Goal: Task Accomplishment & Management: Use online tool/utility

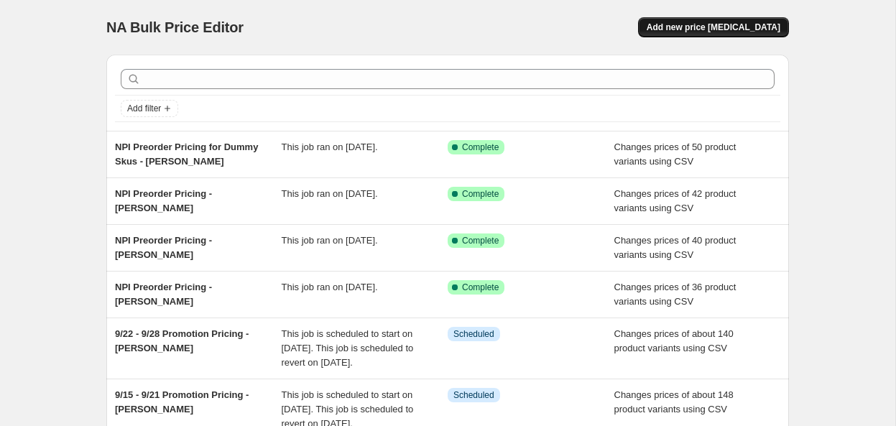
click at [710, 29] on span "Add new price [MEDICAL_DATA]" at bounding box center [713, 27] width 134 height 11
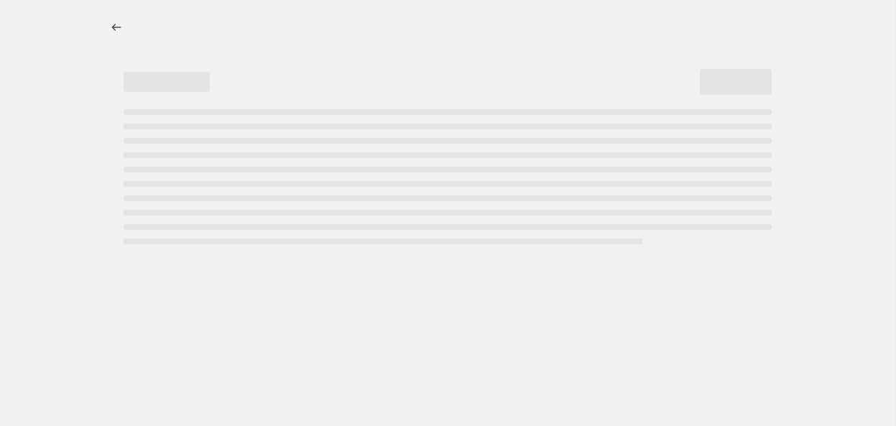
select select "percentage"
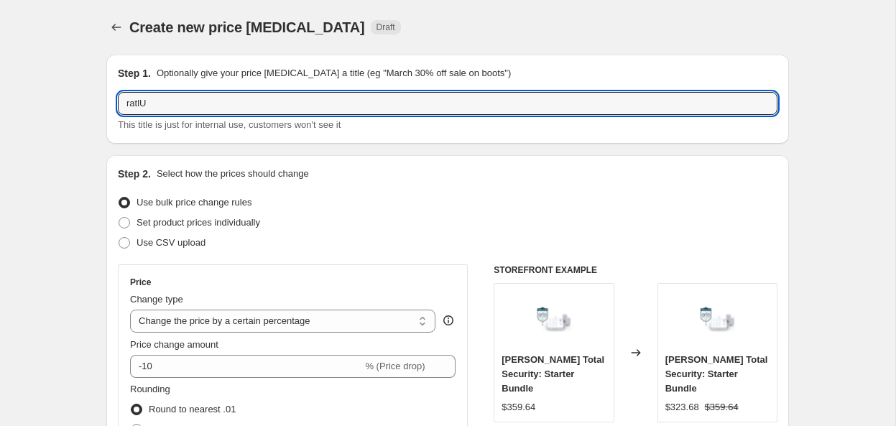
drag, startPoint x: 78, startPoint y: 100, endPoint x: 60, endPoint y: 100, distance: 18.7
click at [351, 103] on input "Ultra 2 & Plus Unlimited Annual Plan Bundle White Promotion Pricing" at bounding box center [447, 103] width 659 height 23
click at [549, 110] on input "Ultra 2 & Plus Unlimited Annual Plan Bundle White September Promotion Pricing" at bounding box center [447, 103] width 659 height 23
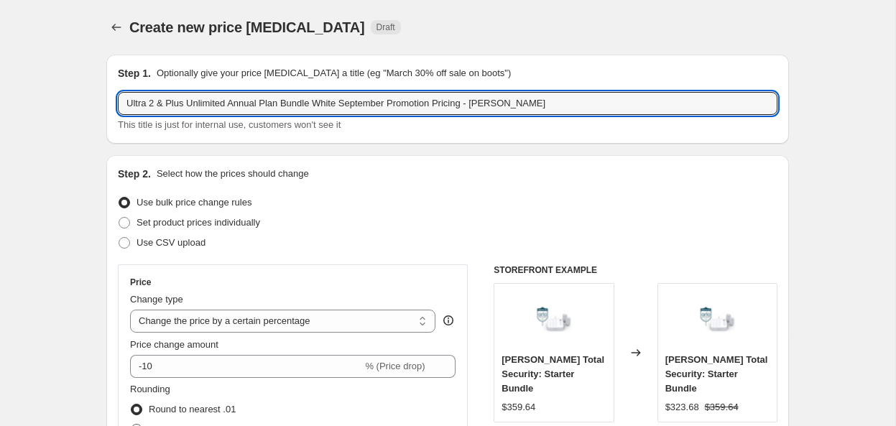
type input "Ultra 2 & Plus Unlimited Annual Plan Bundle White September Promotion Pricing -…"
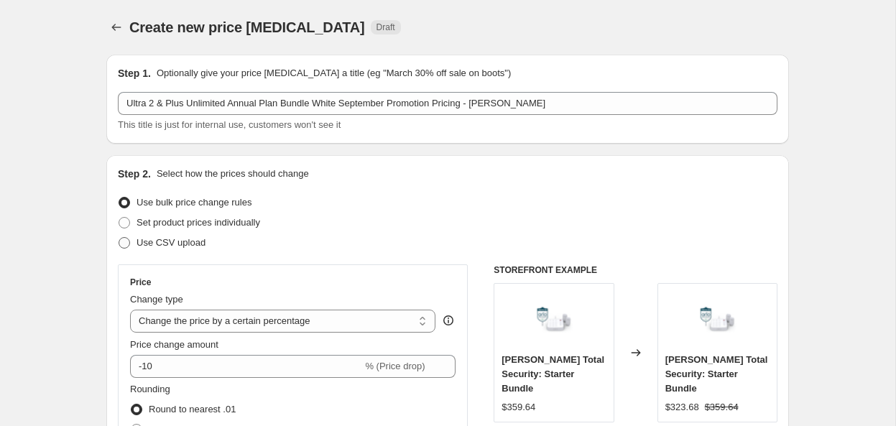
drag, startPoint x: 167, startPoint y: 239, endPoint x: 163, endPoint y: 249, distance: 10.7
click at [167, 239] on span "Use CSV upload" at bounding box center [170, 242] width 69 height 11
click at [119, 238] on input "Use CSV upload" at bounding box center [119, 237] width 1 height 1
radio input "true"
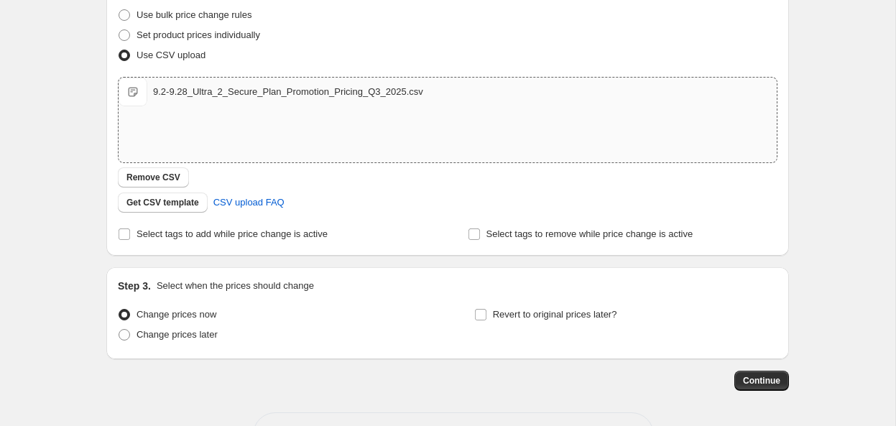
scroll to position [184, 0]
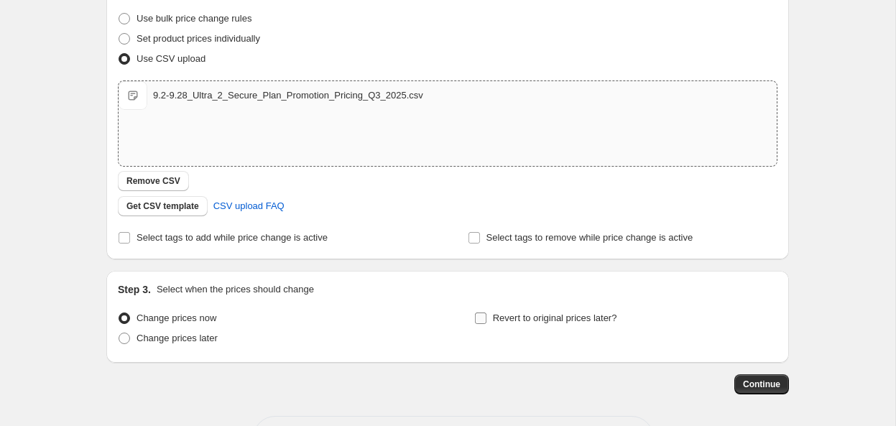
click at [479, 320] on input "Revert to original prices later?" at bounding box center [480, 317] width 11 height 11
checkbox input "true"
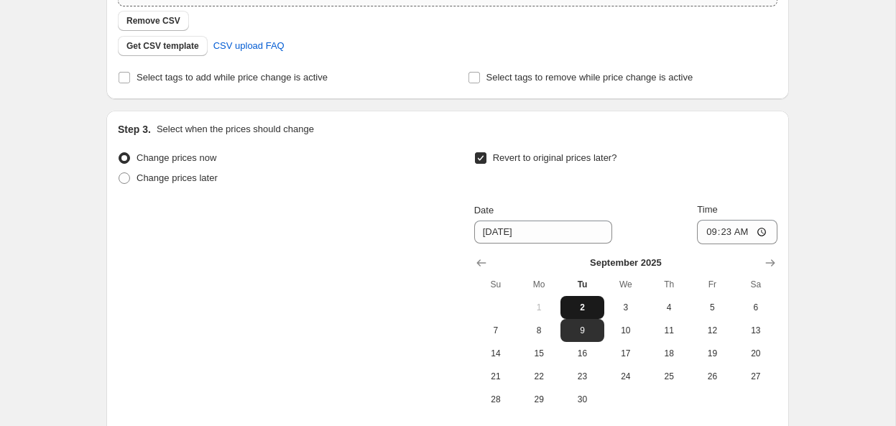
scroll to position [346, 0]
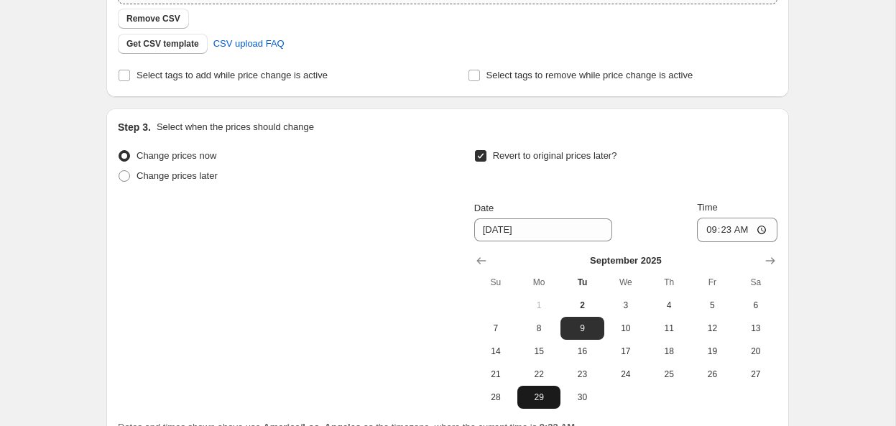
click at [547, 396] on span "29" at bounding box center [539, 396] width 32 height 11
type input "[DATE]"
click at [704, 231] on input "09:23" at bounding box center [737, 230] width 80 height 24
type input "00:23"
click at [737, 231] on input "00:23" at bounding box center [737, 230] width 80 height 24
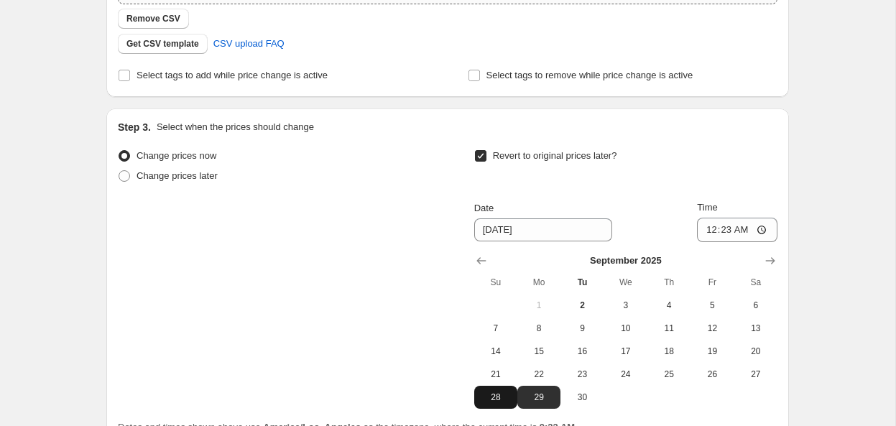
click at [493, 400] on span "28" at bounding box center [496, 396] width 32 height 11
type input "[DATE]"
click at [705, 232] on input "00:23" at bounding box center [737, 230] width 80 height 24
click at [733, 232] on input "11:23" at bounding box center [737, 230] width 80 height 24
click at [725, 231] on input "11:23" at bounding box center [737, 230] width 80 height 24
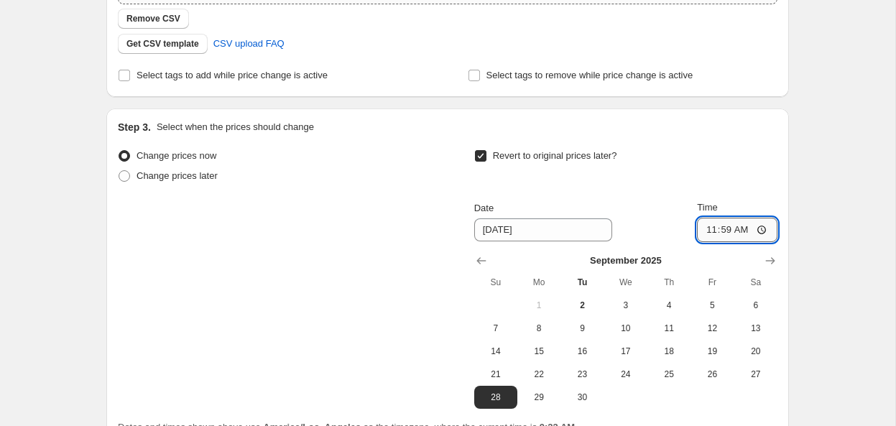
click at [733, 233] on input "11:59" at bounding box center [737, 230] width 80 height 24
type input "23:59"
click at [814, 170] on div "Create new price [MEDICAL_DATA]. This page is ready Create new price [MEDICAL_D…" at bounding box center [447, 109] width 895 height 911
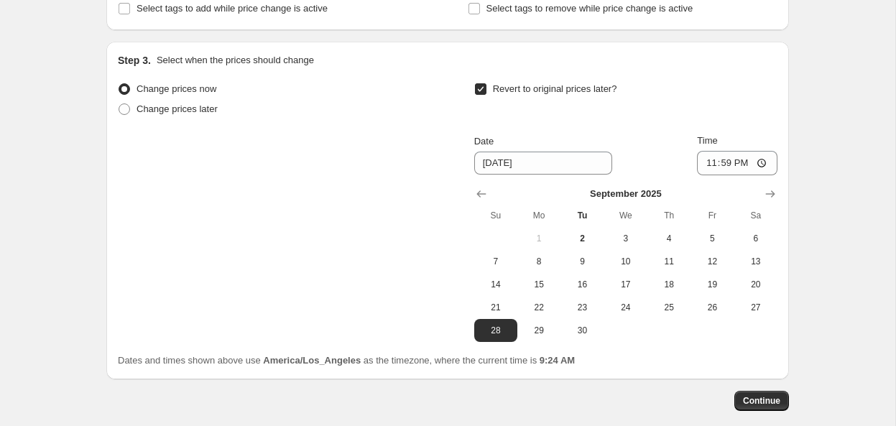
scroll to position [486, 0]
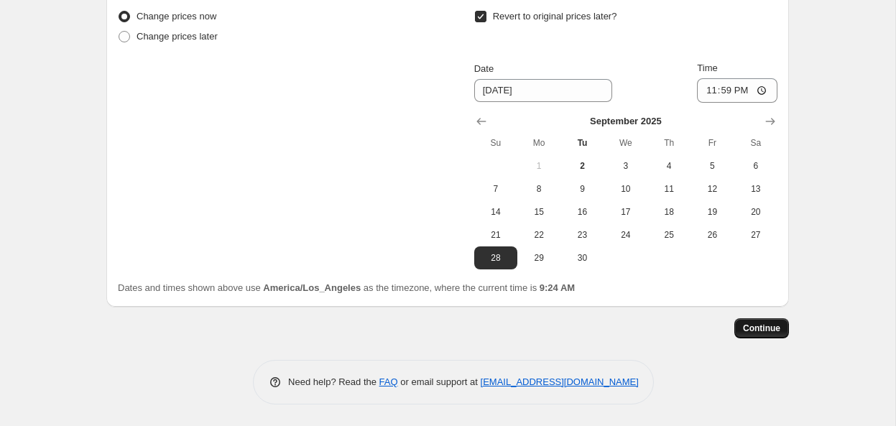
click at [757, 330] on span "Continue" at bounding box center [761, 327] width 37 height 11
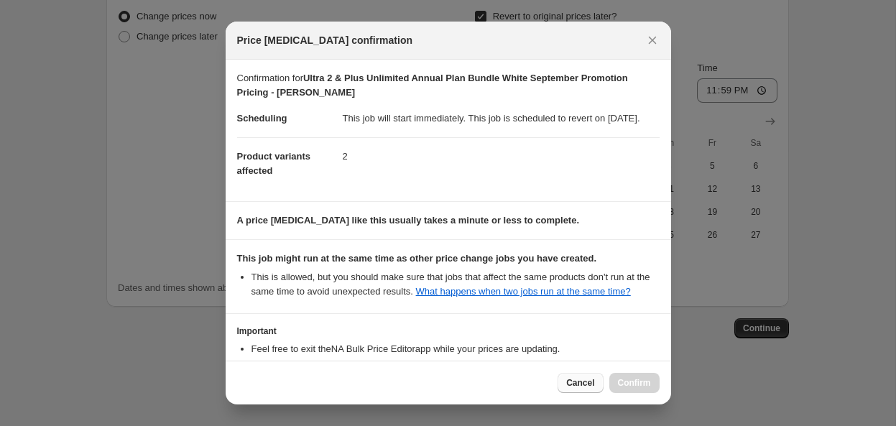
click at [577, 384] on span "Cancel" at bounding box center [580, 382] width 28 height 11
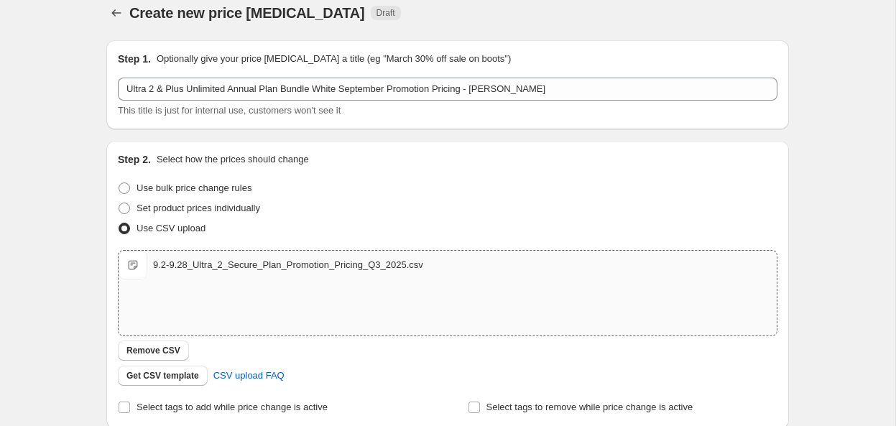
scroll to position [486, 0]
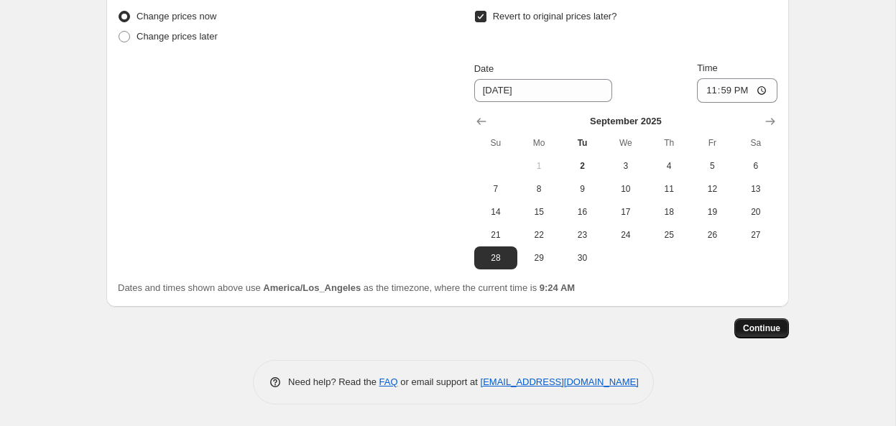
click at [758, 333] on span "Continue" at bounding box center [761, 327] width 37 height 11
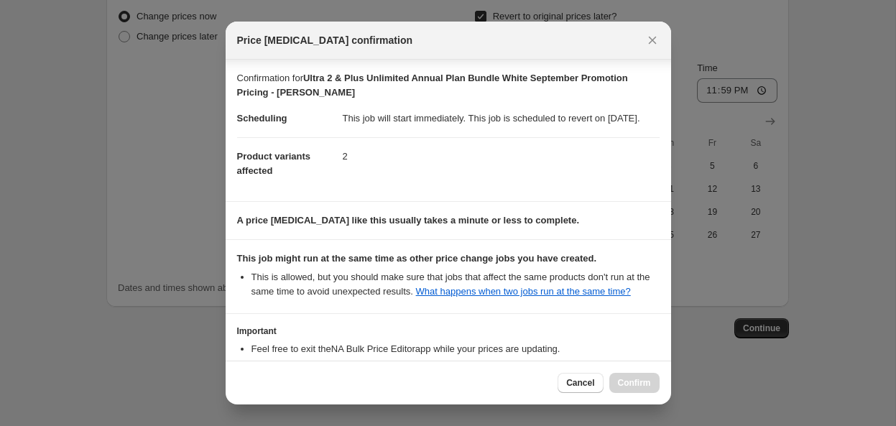
scroll to position [131, 0]
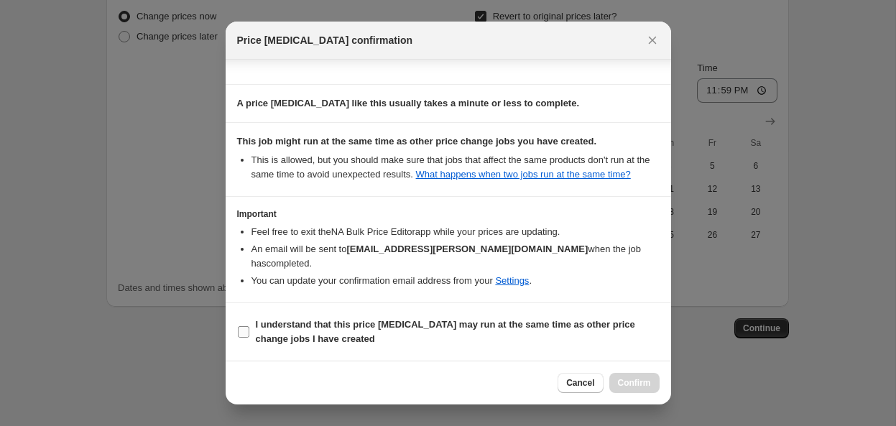
drag, startPoint x: 243, startPoint y: 330, endPoint x: 266, endPoint y: 335, distance: 22.7
click at [243, 330] on input "I understand that this price [MEDICAL_DATA] may run at the same time as other p…" at bounding box center [243, 331] width 11 height 11
checkbox input "true"
click at [646, 381] on span "Confirm" at bounding box center [634, 382] width 33 height 11
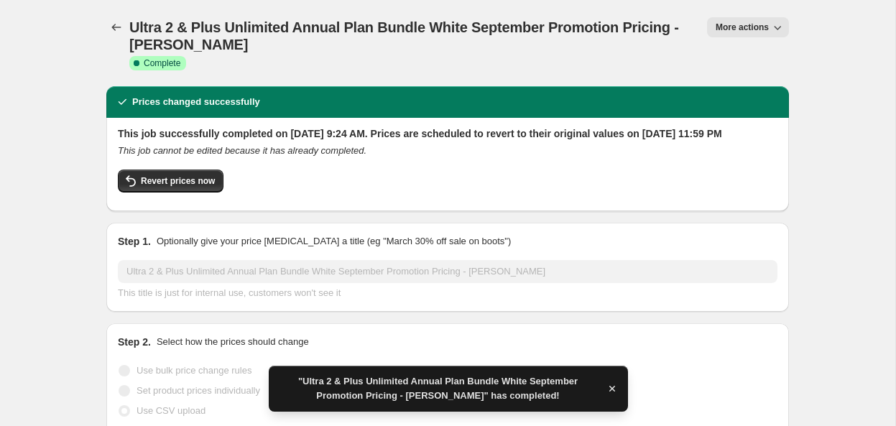
click at [775, 29] on icon "button" at bounding box center [777, 27] width 14 height 14
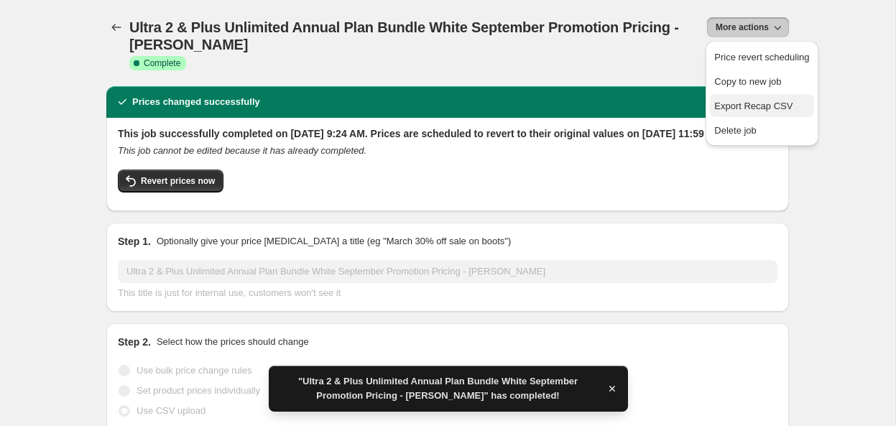
click at [765, 108] on span "Export Recap CSV" at bounding box center [753, 106] width 78 height 11
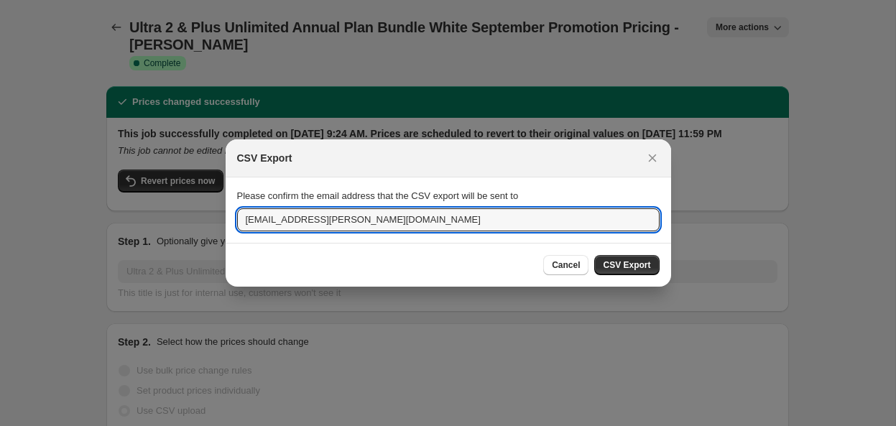
drag, startPoint x: 289, startPoint y: 222, endPoint x: 109, endPoint y: 197, distance: 182.0
type input "[EMAIL_ADDRESS][PERSON_NAME][DOMAIN_NAME]"
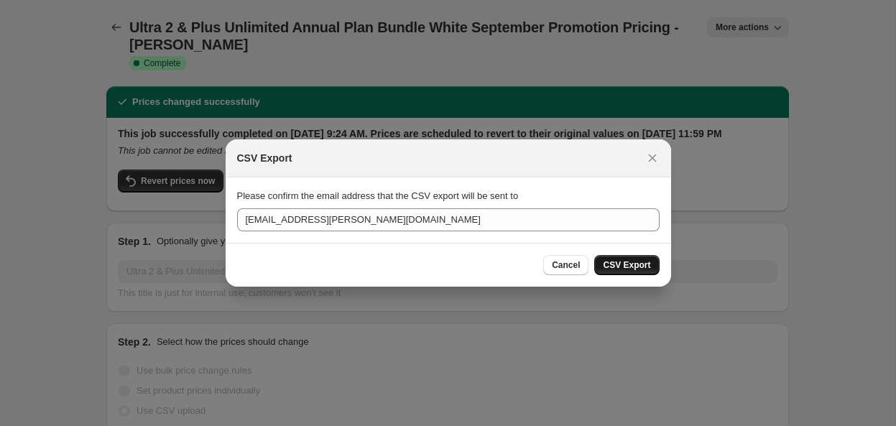
click at [620, 262] on span "CSV Export" at bounding box center [626, 264] width 47 height 11
